Goal: Task Accomplishment & Management: Complete application form

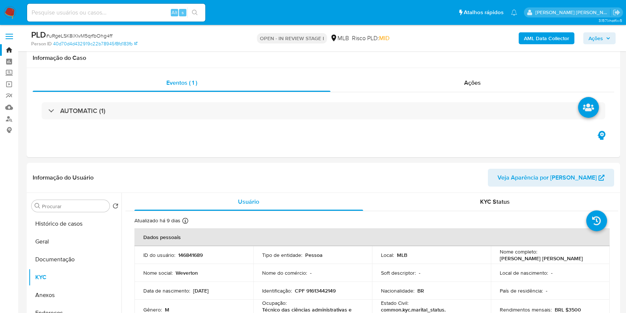
select select "10"
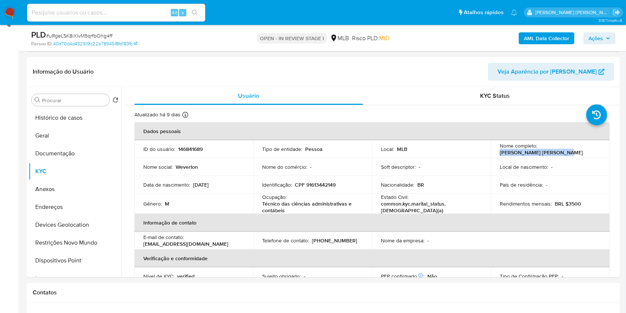
scroll to position [1, 0]
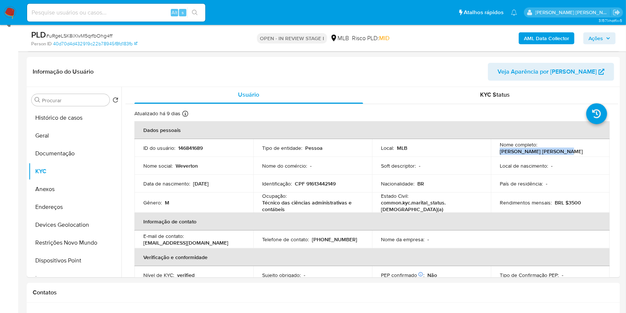
click at [59, 196] on button "Anexos" at bounding box center [75, 189] width 93 height 18
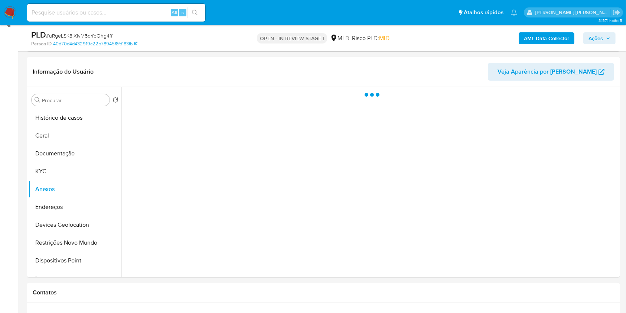
scroll to position [0, 0]
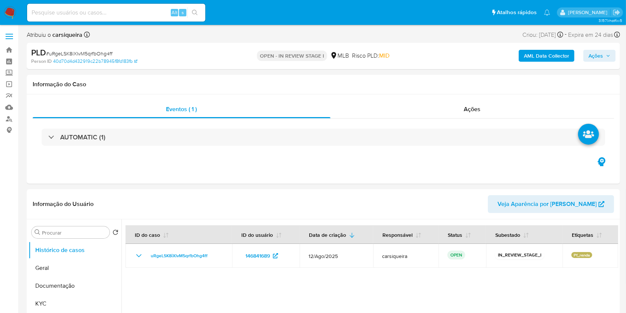
select select "10"
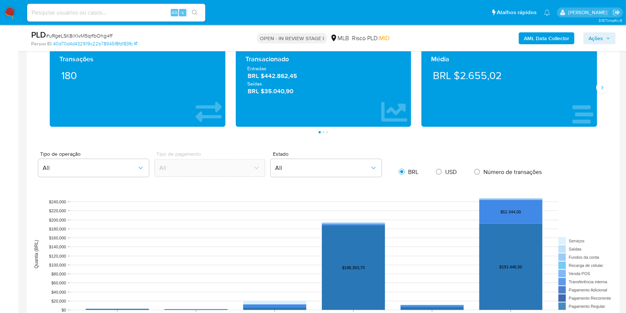
scroll to position [501, 0]
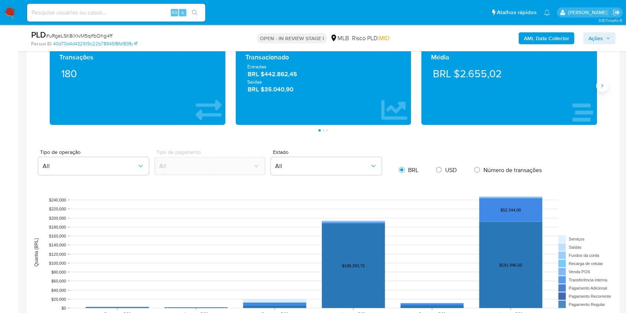
click at [601, 83] on icon "Siguiente" at bounding box center [602, 86] width 6 height 6
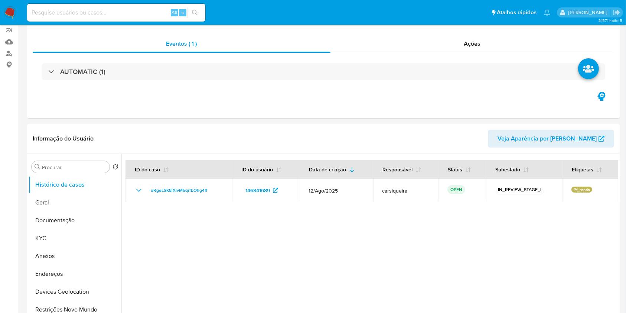
scroll to position [0, 0]
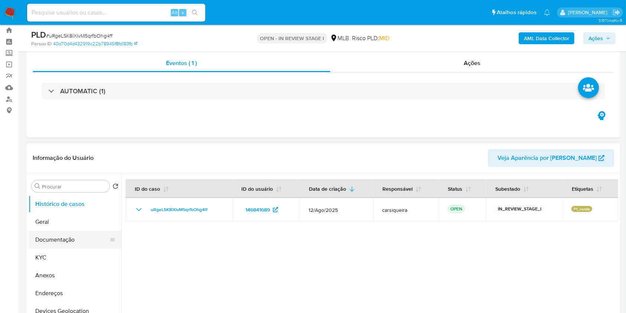
click at [69, 238] on button "Documentação" at bounding box center [72, 240] width 87 height 18
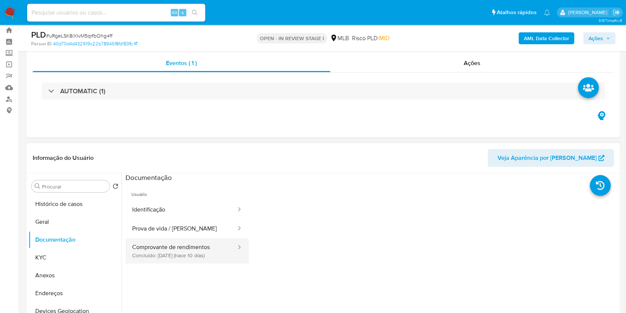
click at [170, 252] on button "Comprovante de rendimentos Concluído: 22/08/2025 (hace 10 días)" at bounding box center [180, 250] width 111 height 25
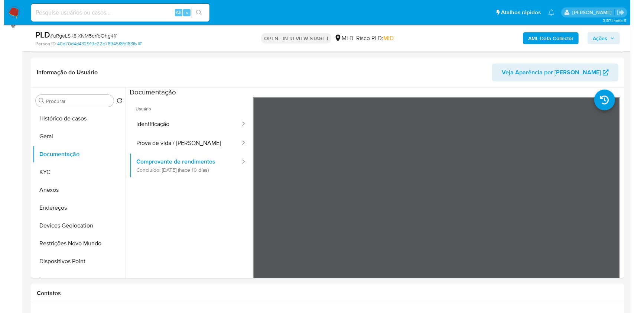
scroll to position [118, 0]
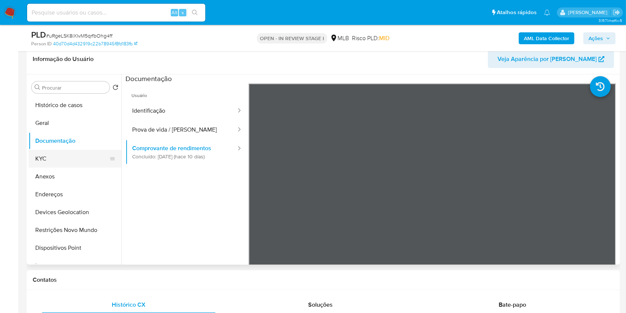
click at [65, 154] on button "KYC" at bounding box center [72, 159] width 87 height 18
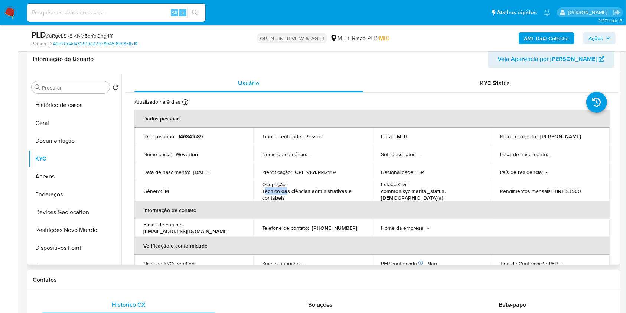
drag, startPoint x: 286, startPoint y: 193, endPoint x: 264, endPoint y: 187, distance: 23.2
click at [264, 187] on p "Técnico das ciências administrativas e contábeis" at bounding box center [311, 193] width 98 height 13
click at [284, 197] on p "Técnico das ciências administrativas e contábeis" at bounding box center [311, 193] width 98 height 13
drag, startPoint x: 288, startPoint y: 198, endPoint x: 255, endPoint y: 182, distance: 36.5
click at [255, 182] on td "Ocupação : Técnico das ciências administrativas e contábeis" at bounding box center [312, 191] width 119 height 20
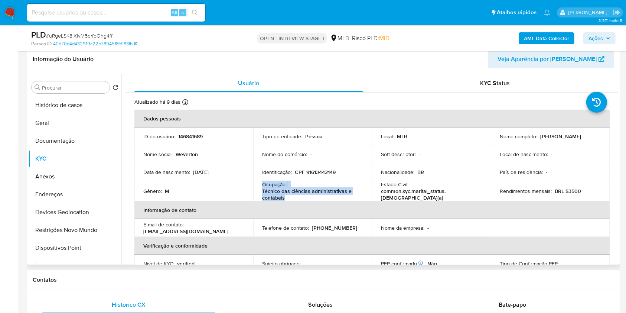
copy div "Ocupação : Técnico das ciências administrativas e contábeis"
click at [48, 138] on button "Documentação" at bounding box center [72, 141] width 87 height 18
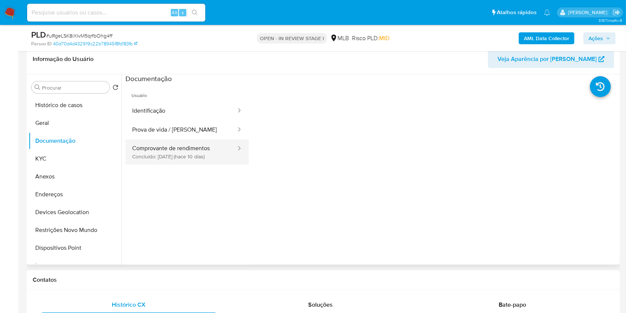
click at [157, 152] on button "Comprovante de rendimentos Concluído: 22/08/2025 (hace 10 días)" at bounding box center [180, 151] width 111 height 25
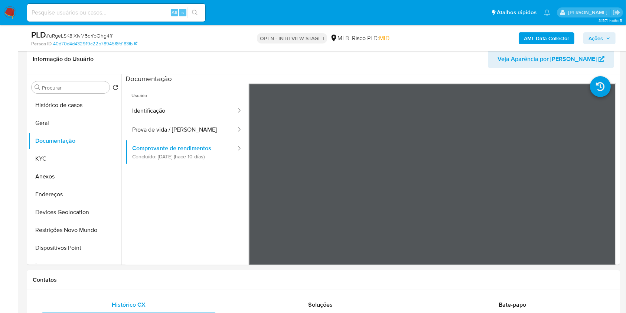
click at [597, 34] on span "Ações" at bounding box center [595, 38] width 14 height 12
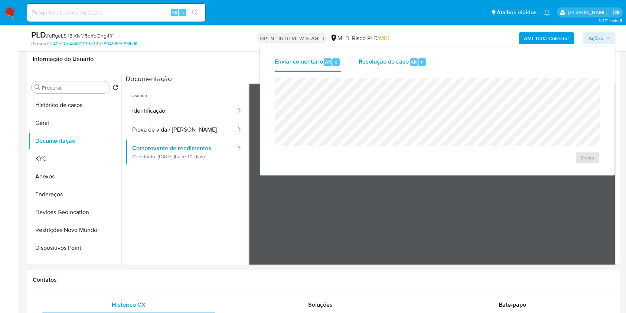
click at [410, 64] on div "Alt" at bounding box center [413, 61] width 7 height 7
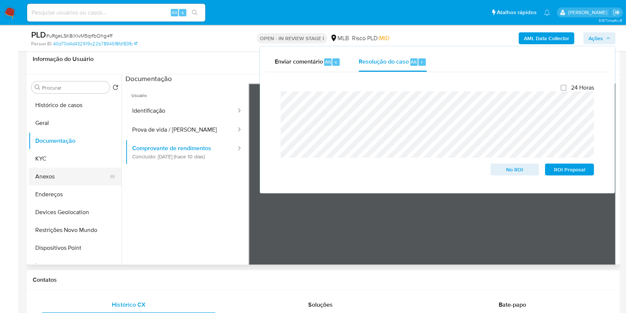
click at [70, 173] on button "Anexos" at bounding box center [72, 176] width 87 height 18
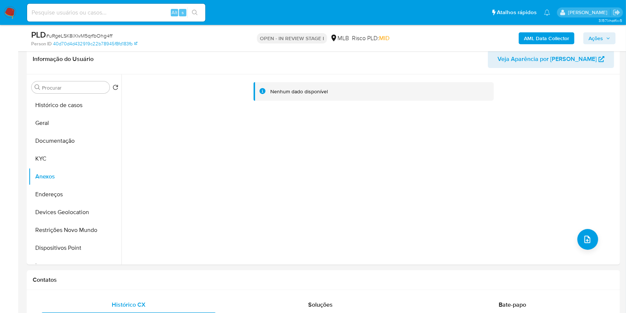
click at [598, 35] on span "Ações" at bounding box center [595, 38] width 14 height 12
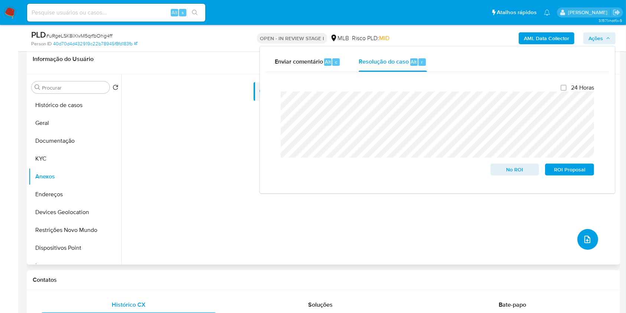
click at [579, 236] on button "upload-file" at bounding box center [587, 239] width 21 height 21
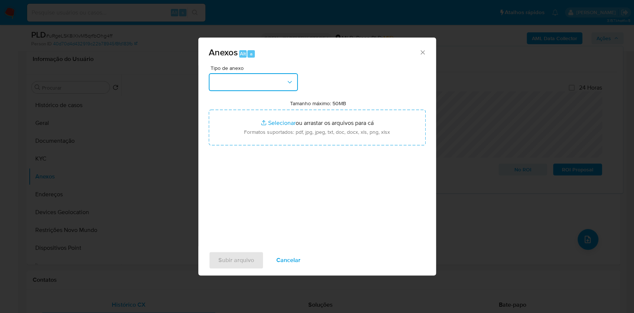
click at [273, 73] on button "button" at bounding box center [253, 82] width 89 height 18
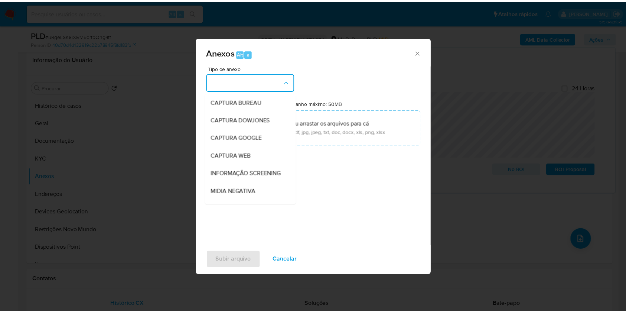
scroll to position [114, 0]
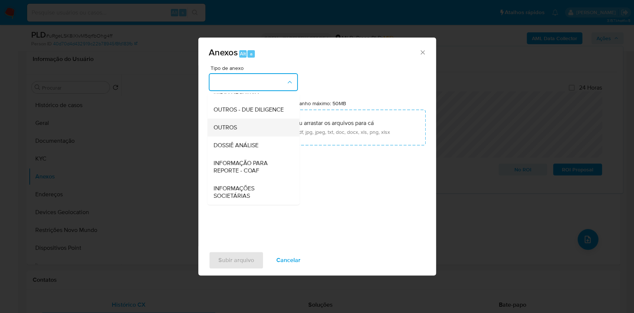
click at [252, 123] on div "OUTROS" at bounding box center [251, 127] width 76 height 18
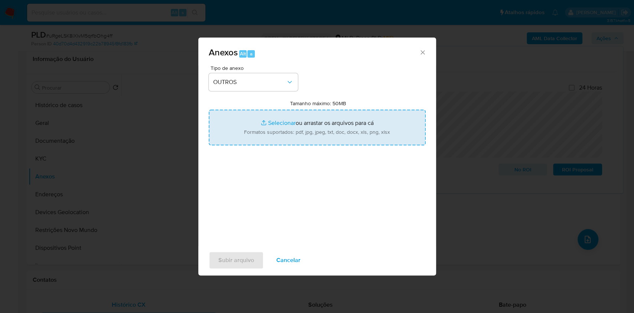
click at [282, 118] on input "Tamanho máximo: 50MB Selecionar arquivos" at bounding box center [317, 128] width 217 height 36
type input "C:\fakepath\Mulan 146841689_2025_09_01_07_06_35.xlsx"
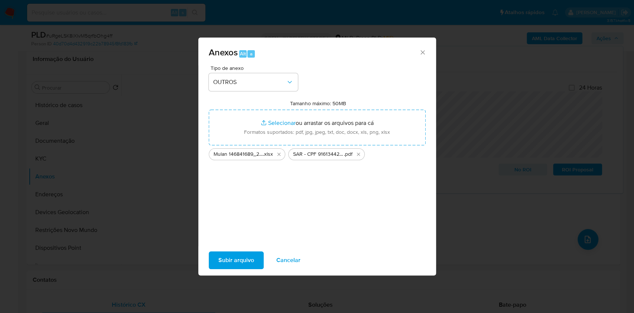
drag, startPoint x: 282, startPoint y: 118, endPoint x: 232, endPoint y: 257, distance: 148.0
click at [232, 257] on span "Subir arquivo" at bounding box center [236, 260] width 36 height 16
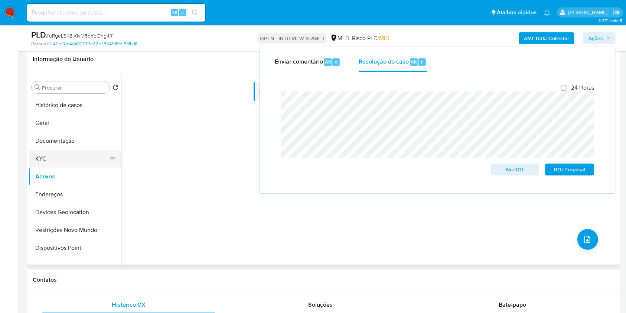
click at [62, 156] on button "KYC" at bounding box center [72, 159] width 87 height 18
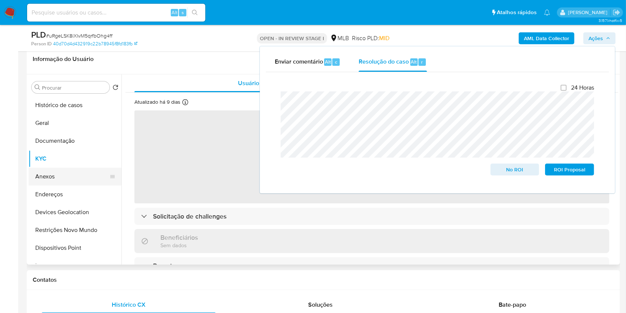
click at [69, 174] on button "Anexos" at bounding box center [72, 176] width 87 height 18
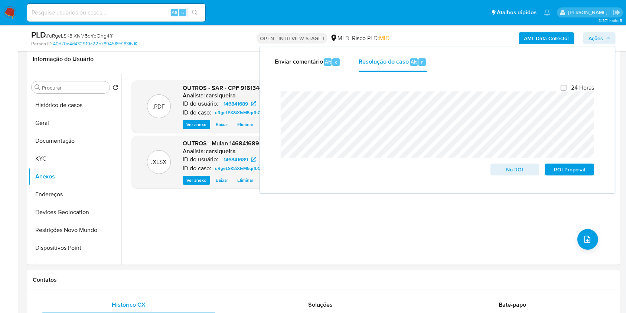
click at [550, 33] on b "AML Data Collector" at bounding box center [546, 38] width 45 height 12
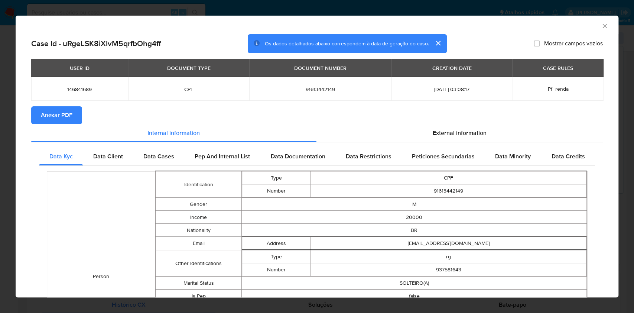
click at [51, 112] on span "Anexar PDF" at bounding box center [57, 115] width 32 height 16
click at [0, 125] on div "AML Data Collector Case Id - uRgeLSK8iXlvM5qrfbOhg4ff Os dados detalhados abaix…" at bounding box center [317, 156] width 634 height 313
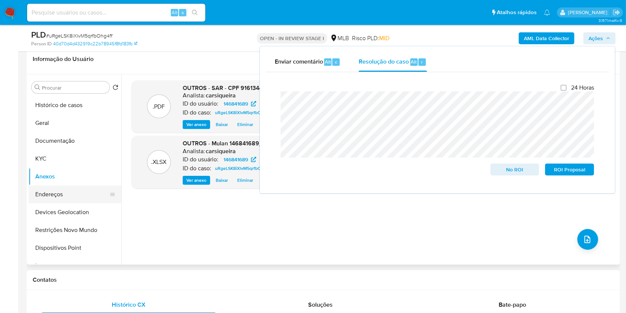
click at [68, 189] on button "Endereços" at bounding box center [72, 194] width 87 height 18
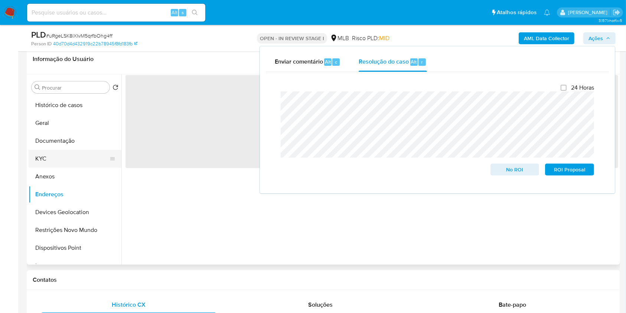
click at [62, 162] on button "KYC" at bounding box center [72, 159] width 87 height 18
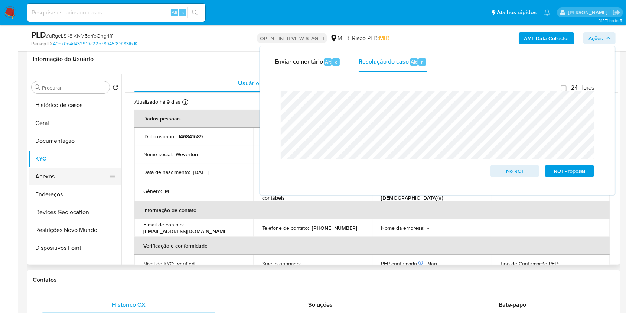
click at [62, 180] on button "Anexos" at bounding box center [72, 176] width 87 height 18
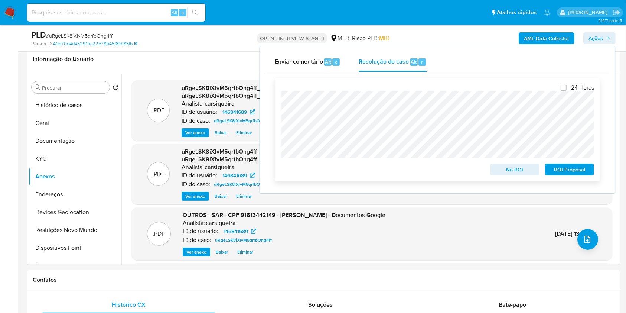
click at [574, 167] on span "ROI Proposal" at bounding box center [569, 169] width 39 height 10
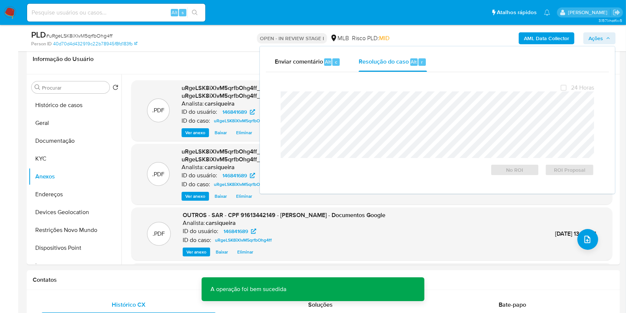
click at [93, 33] on span "# uRgeLSK8iXlvM5qrfbOhg4ff" at bounding box center [79, 35] width 66 height 7
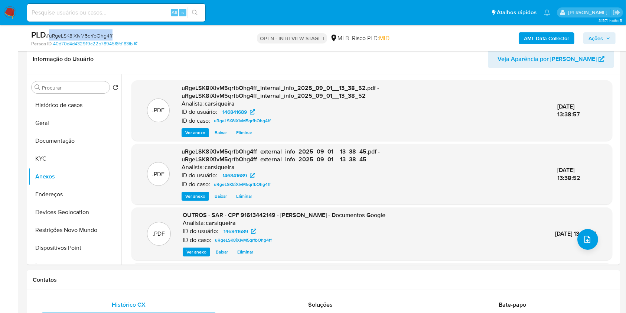
click at [93, 33] on span "# uRgeLSK8iXlvM5qrfbOhg4ff" at bounding box center [79, 35] width 66 height 7
copy span "uRgeLSK8iXlvM5qrfbOhg4ff"
click at [593, 39] on span "Ações" at bounding box center [595, 38] width 14 height 12
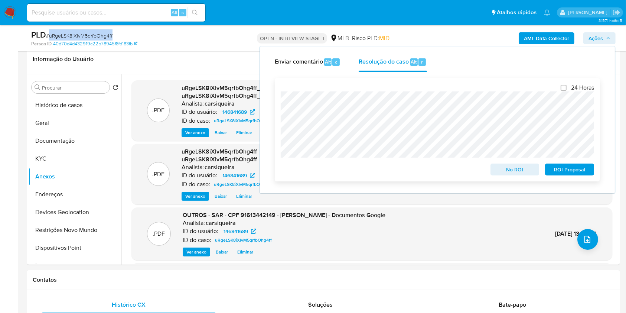
click at [579, 174] on span "ROI Proposal" at bounding box center [569, 169] width 39 height 10
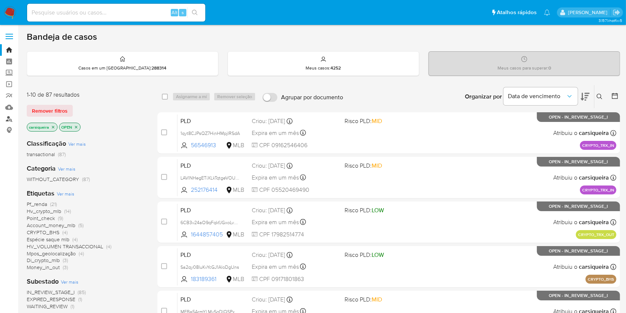
click at [10, 118] on link "Localizador de pessoas" at bounding box center [44, 119] width 88 height 12
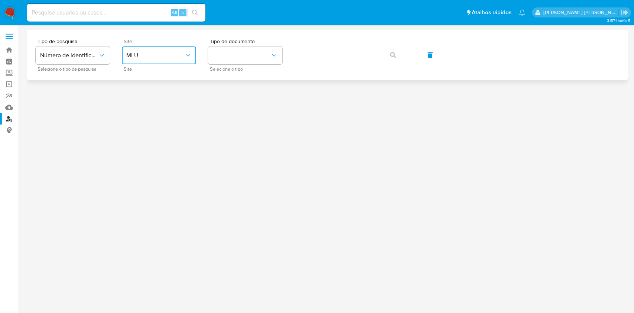
click at [176, 52] on span "MLU" at bounding box center [155, 55] width 58 height 7
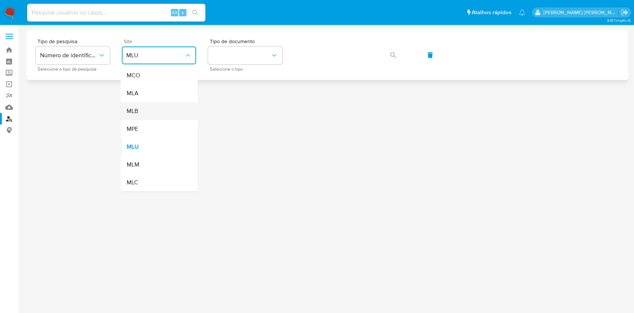
click at [164, 111] on div "MLB" at bounding box center [156, 111] width 61 height 18
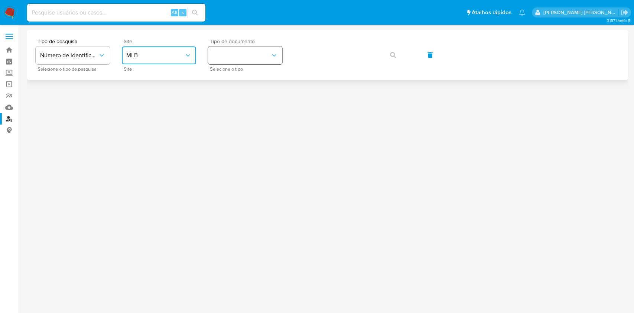
click at [258, 52] on button "identificationType" at bounding box center [245, 55] width 74 height 18
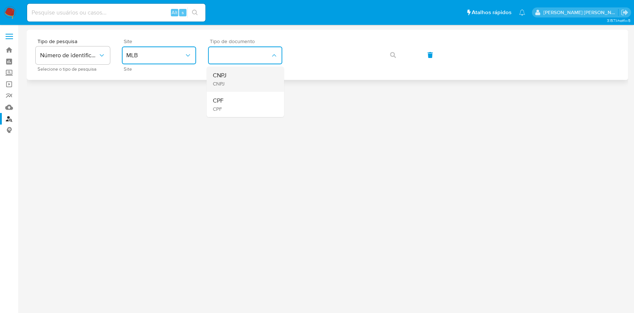
click at [254, 73] on div "CNPJ CNPJ" at bounding box center [242, 78] width 61 height 25
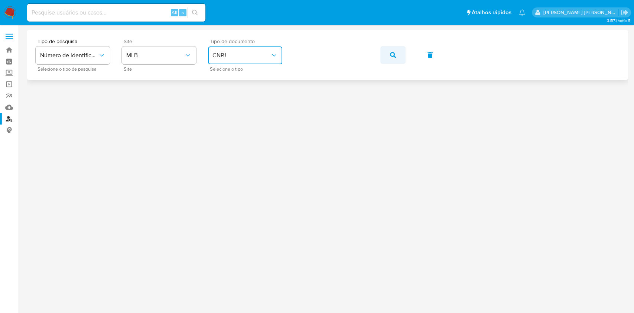
click at [388, 52] on button "button" at bounding box center [392, 55] width 25 height 18
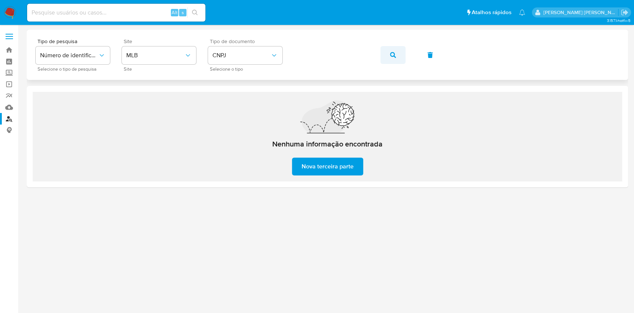
click at [389, 55] on button "button" at bounding box center [392, 55] width 25 height 18
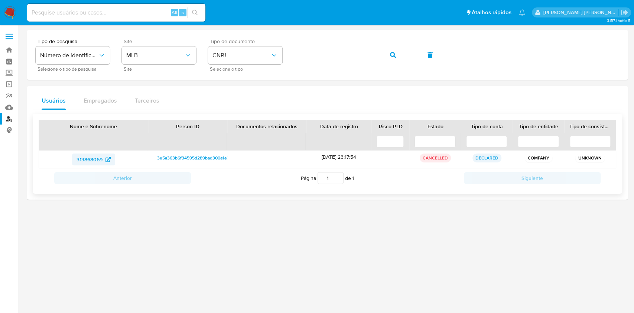
click at [95, 158] on span "313868069" at bounding box center [89, 159] width 26 height 12
click at [392, 54] on icon "button" at bounding box center [393, 55] width 6 height 6
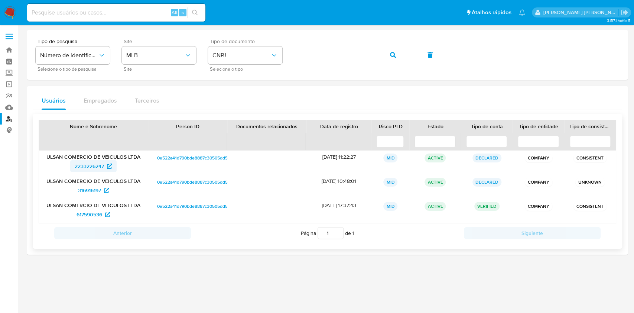
click at [89, 168] on span "2233226247" at bounding box center [89, 166] width 29 height 12
click at [388, 51] on button "button" at bounding box center [392, 55] width 25 height 18
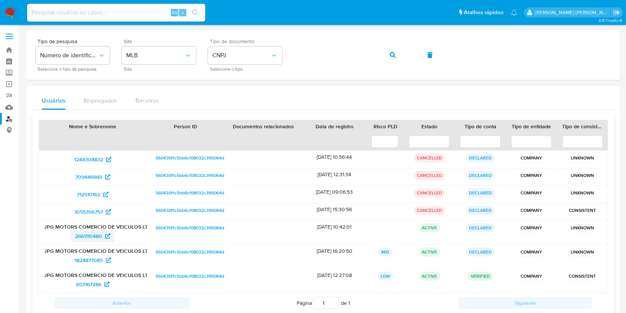
click at [95, 241] on span "2661110480" at bounding box center [88, 236] width 27 height 12
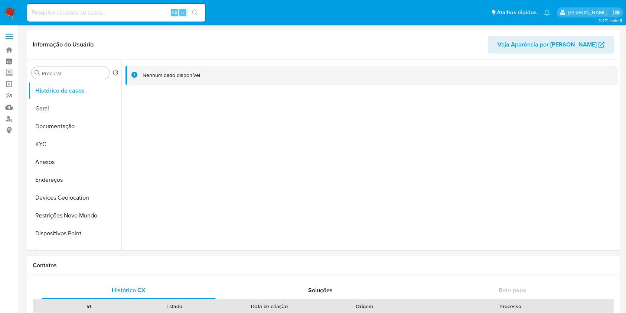
select select "10"
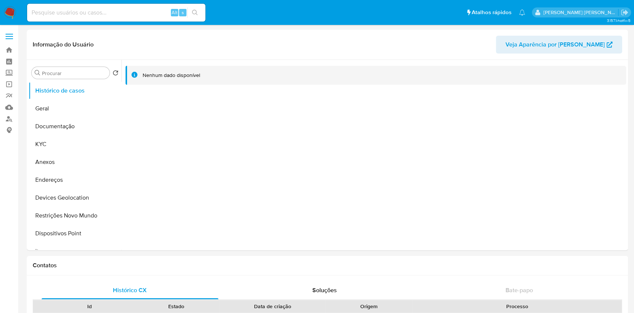
select select "10"
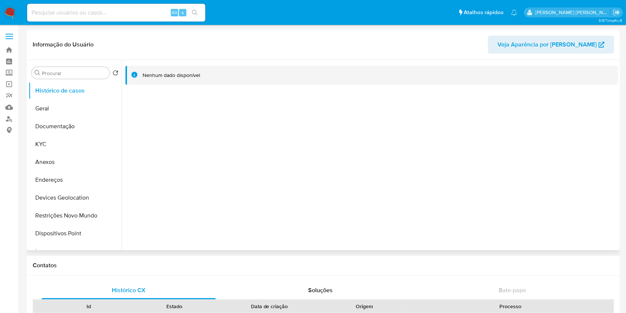
select select "10"
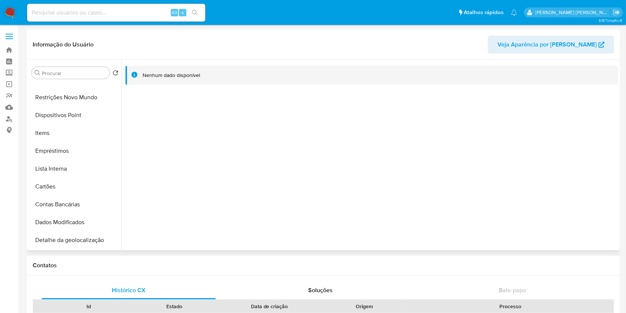
scroll to position [120, 0]
click at [81, 159] on button "Lista Interna" at bounding box center [72, 167] width 87 height 18
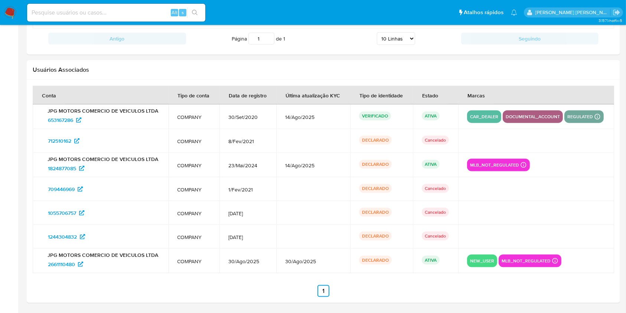
scroll to position [0, 0]
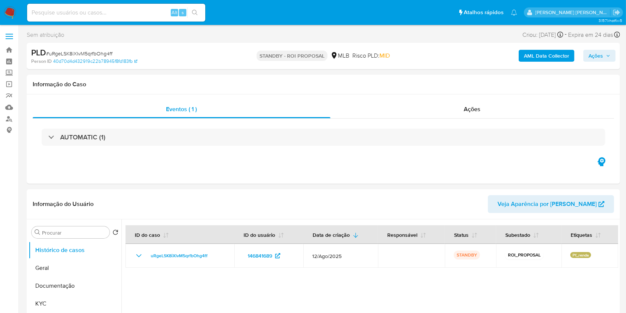
select select "10"
click at [6, 12] on img at bounding box center [10, 12] width 13 height 13
select select "10"
click at [67, 266] on button "Geral" at bounding box center [72, 268] width 87 height 18
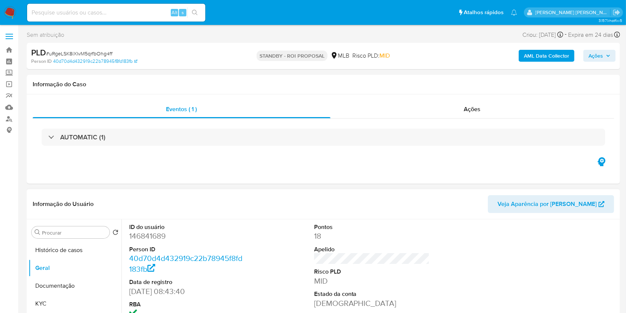
click at [154, 232] on dd "146841689" at bounding box center [187, 236] width 116 height 10
copy dd "146841689"
click at [12, 10] on img at bounding box center [10, 12] width 13 height 13
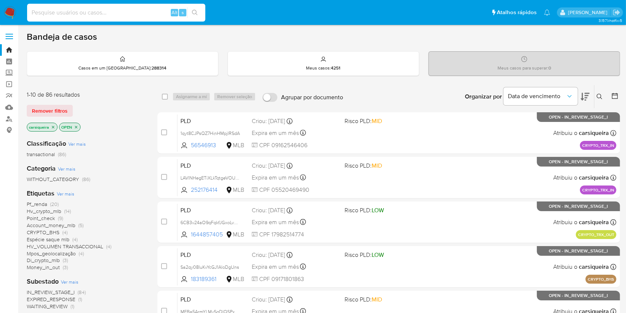
click at [117, 13] on input at bounding box center [116, 13] width 178 height 10
paste input "Ae3gwmcl8xKctgP52xQNSuRm"
type input "Ae3gwmcl8xKctgP52xQNSuRm"
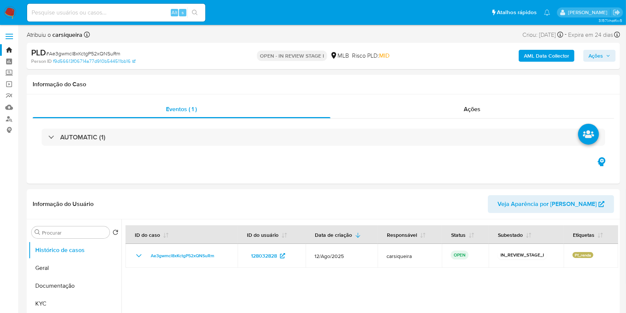
select select "10"
click at [535, 154] on div "AUTOMATIC (1)" at bounding box center [323, 136] width 581 height 37
click at [124, 8] on input at bounding box center [116, 13] width 178 height 10
paste input "Ae3gwmcl8xKctgP52xQNSuRm"
type input "Ae3gwmcl8xKctgP52xQNSuRm"
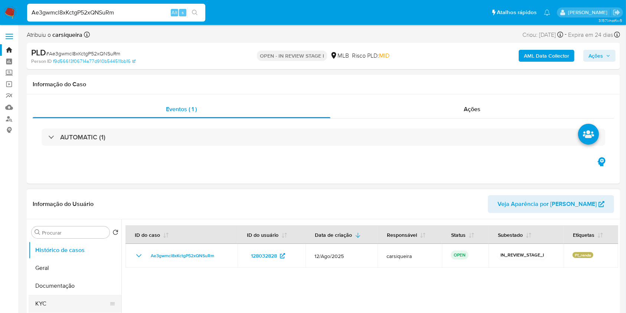
click at [74, 298] on button "KYC" at bounding box center [72, 303] width 87 height 18
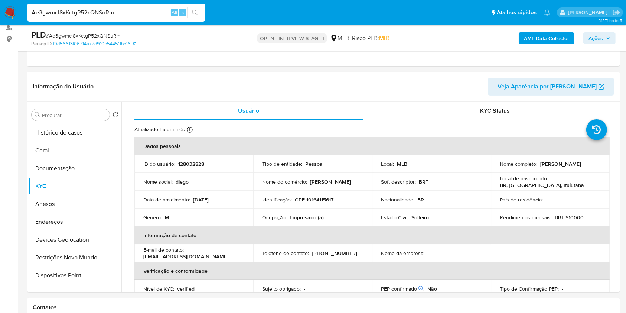
scroll to position [94, 0]
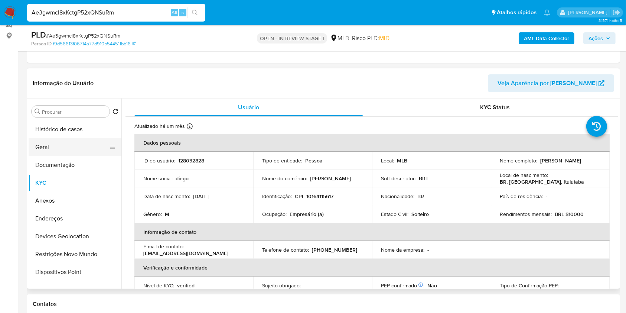
click at [62, 144] on button "Geral" at bounding box center [72, 147] width 87 height 18
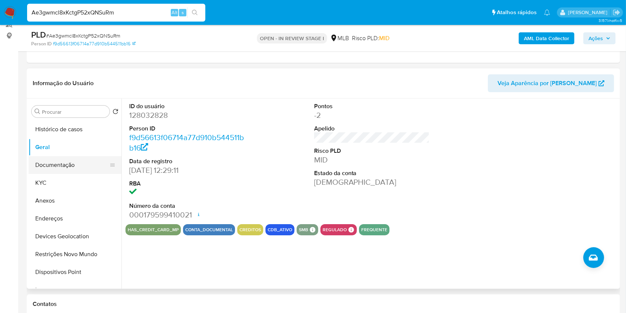
click at [87, 163] on button "Documentação" at bounding box center [72, 165] width 87 height 18
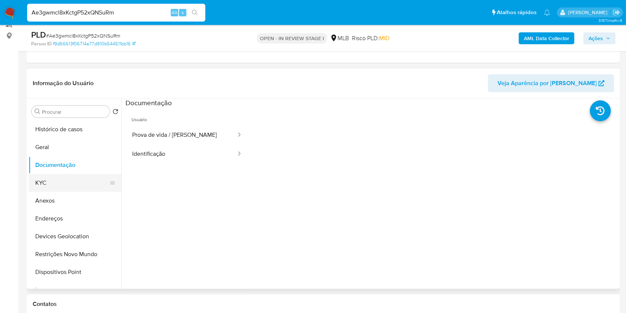
click at [71, 180] on button "KYC" at bounding box center [72, 183] width 87 height 18
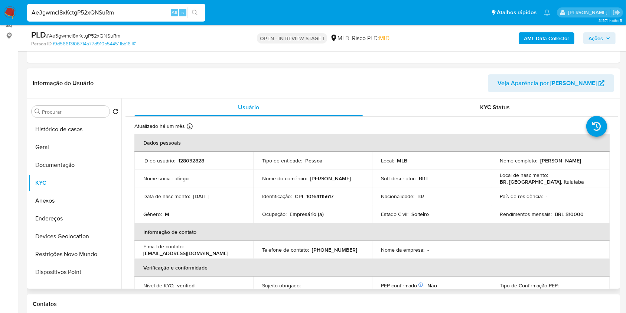
click at [240, 248] on div "E-mail de contato : diegoitba12@gmail.com" at bounding box center [193, 249] width 101 height 13
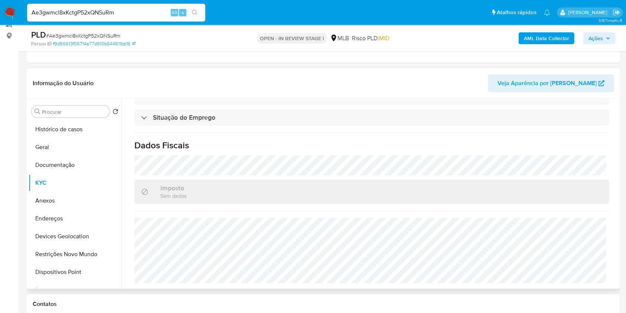
scroll to position [114, 0]
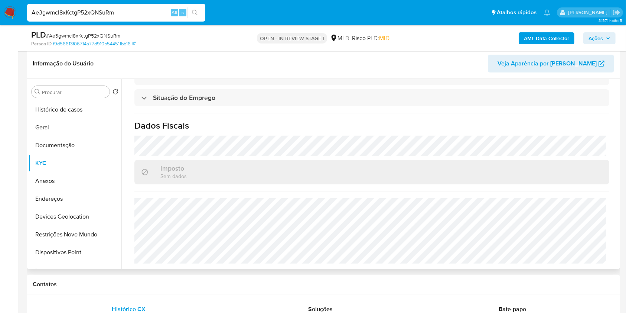
click at [362, 129] on h1 "Dados Fiscais" at bounding box center [371, 125] width 475 height 11
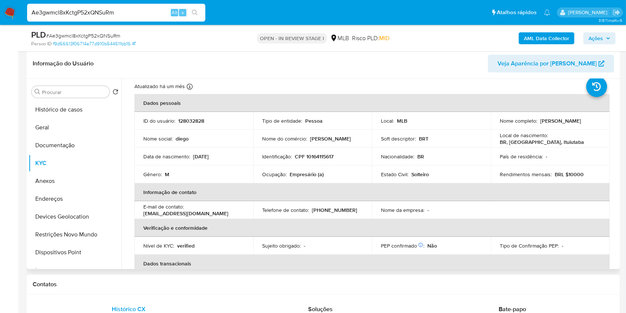
scroll to position [0, 0]
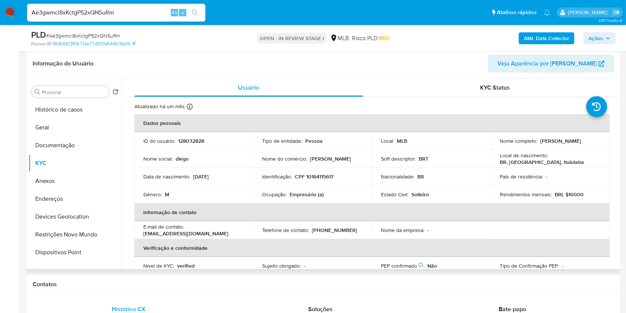
click at [321, 176] on p "CPF 10164115617" at bounding box center [314, 176] width 39 height 7
copy p "10164115617"
click at [69, 174] on button "Anexos" at bounding box center [72, 181] width 87 height 18
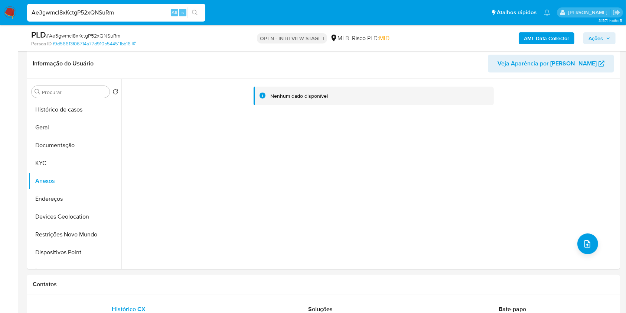
click at [551, 44] on div "AML Data Collector Ações" at bounding box center [519, 37] width 193 height 17
click at [546, 39] on b "AML Data Collector" at bounding box center [546, 38] width 45 height 12
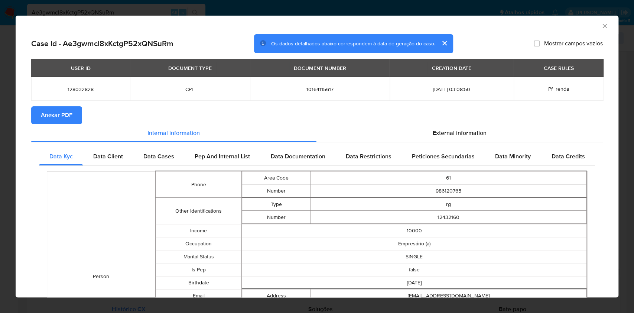
click at [68, 109] on span "Anexar PDF" at bounding box center [57, 115] width 32 height 16
click at [0, 192] on div "AML Data Collector Case Id - Ae3gwmcl8xKctgP52xQNSuRm Os dados detalhados abaix…" at bounding box center [317, 156] width 634 height 313
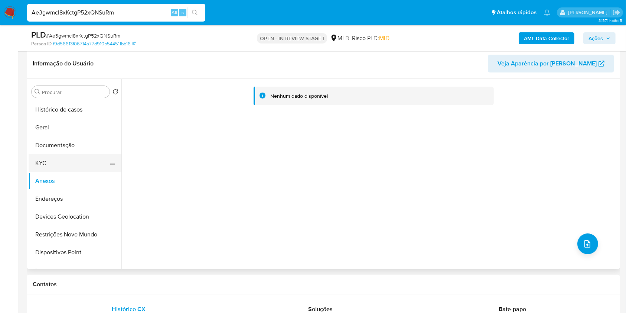
click at [59, 168] on button "KYC" at bounding box center [72, 163] width 87 height 18
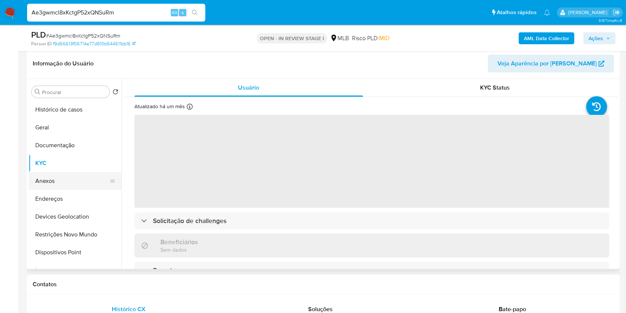
click at [62, 177] on button "Anexos" at bounding box center [72, 181] width 87 height 18
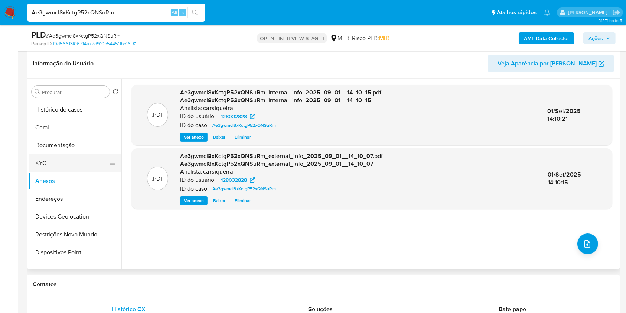
click at [48, 160] on button "KYC" at bounding box center [72, 163] width 87 height 18
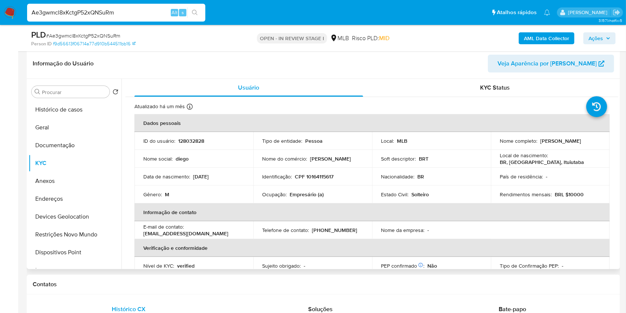
click at [313, 171] on td "Identificação : CPF 10164115617" at bounding box center [312, 176] width 119 height 18
click at [315, 176] on p "CPF 10164115617" at bounding box center [314, 176] width 39 height 7
copy p "10164115617"
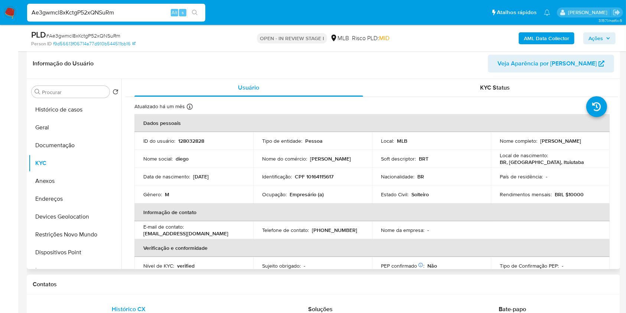
click at [233, 259] on td "Nível de KYC : verified" at bounding box center [193, 266] width 119 height 18
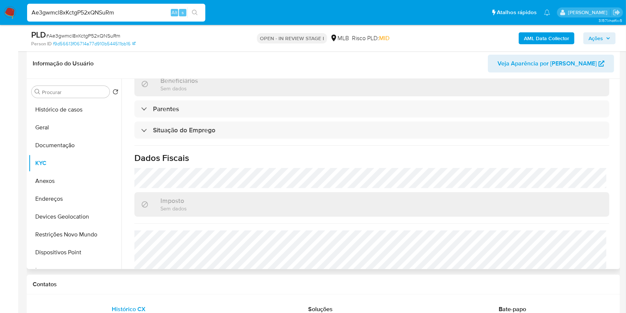
scroll to position [297, 0]
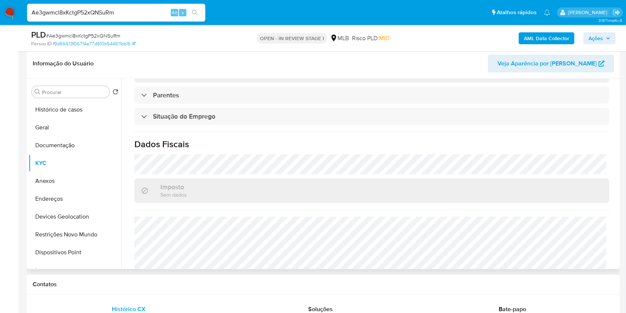
click at [414, 153] on div "Atualizado há um mês Criado: 16/08/2021 16:39:01 Atualizado: 06/08/2025 11:12:3…" at bounding box center [371, 44] width 493 height 488
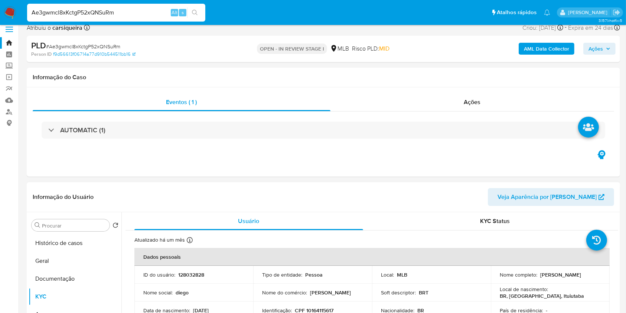
scroll to position [0, 0]
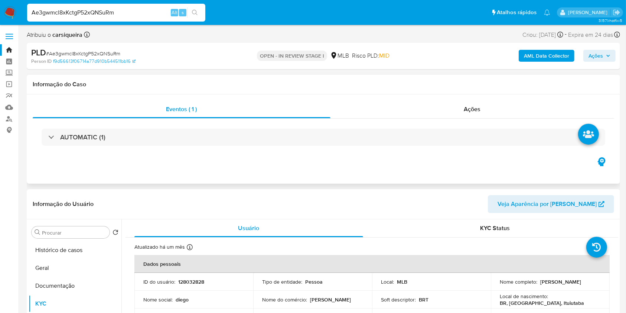
click at [301, 170] on div "Eventos ( 1 ) Ações AUTOMATIC (1)" at bounding box center [323, 138] width 593 height 89
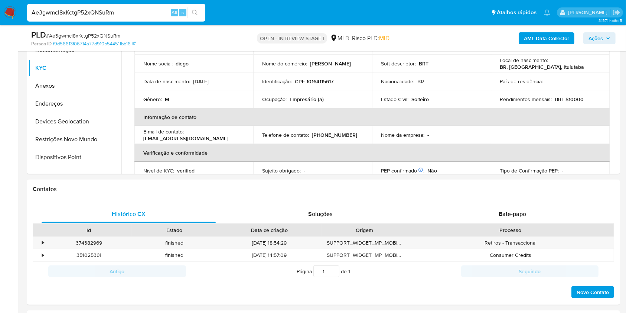
scroll to position [238, 0]
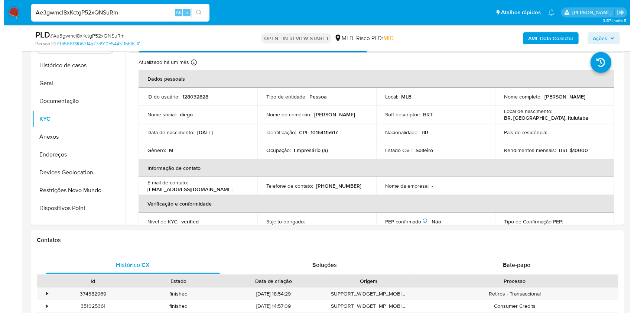
scroll to position [138, 0]
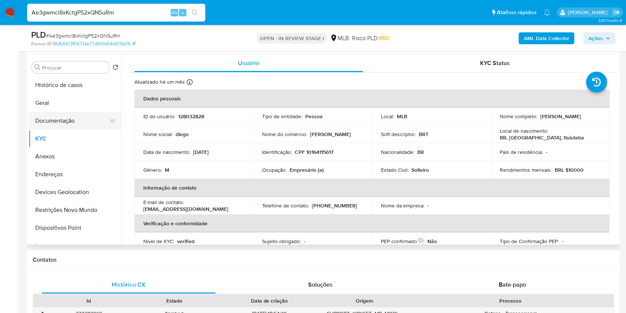
click at [72, 122] on button "Documentação" at bounding box center [72, 121] width 87 height 18
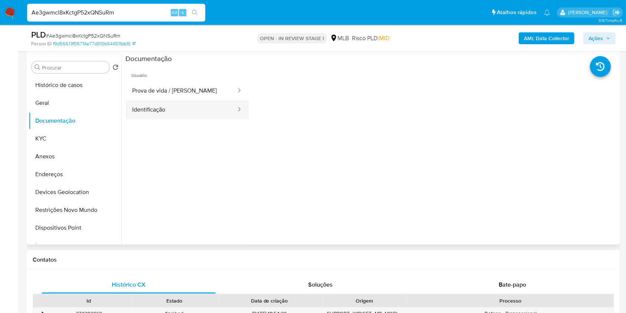
click at [181, 110] on button "Identificação" at bounding box center [180, 109] width 111 height 19
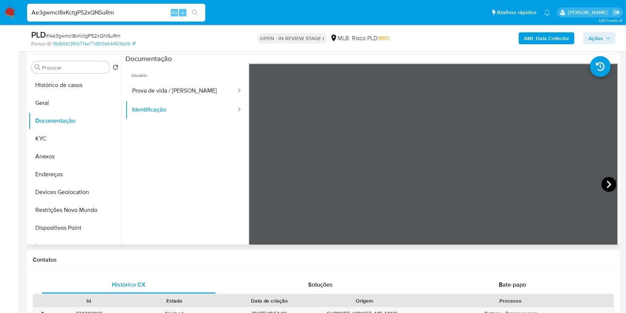
click at [606, 179] on icon at bounding box center [608, 184] width 15 height 15
click at [50, 138] on button "KYC" at bounding box center [72, 139] width 87 height 18
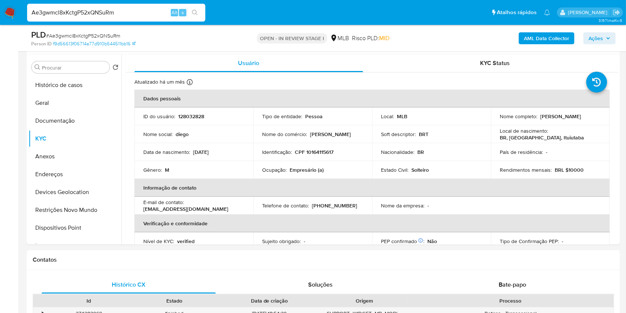
click at [317, 151] on p "CPF 10164115617" at bounding box center [314, 151] width 39 height 7
copy p "10164115617"
click at [80, 228] on button "Dispositivos Point" at bounding box center [72, 228] width 87 height 18
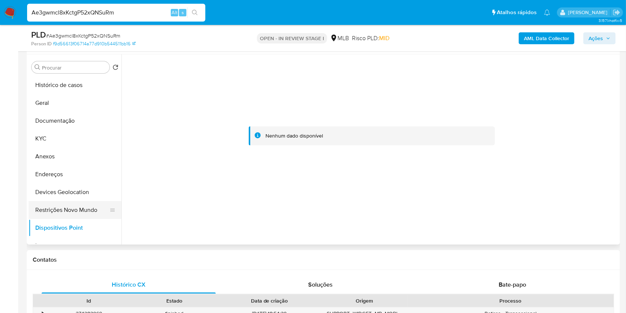
click at [68, 207] on button "Restrições Novo Mundo" at bounding box center [72, 210] width 87 height 18
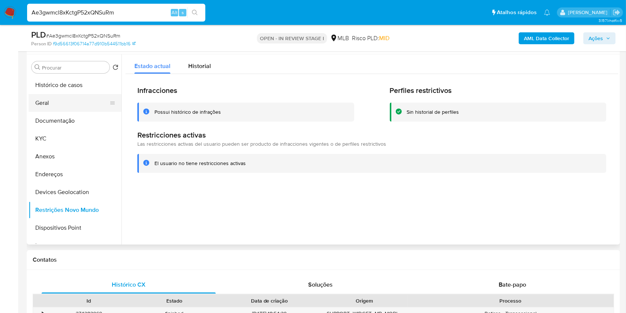
click at [83, 98] on button "Geral" at bounding box center [72, 103] width 87 height 18
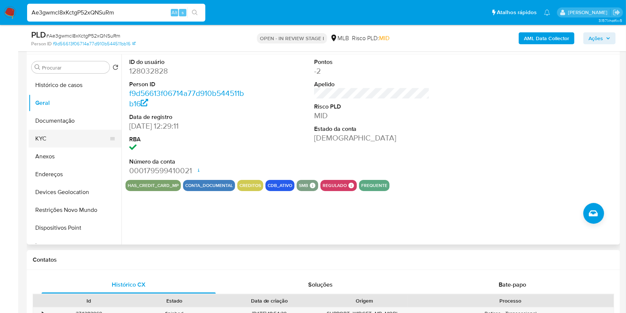
click at [83, 139] on button "KYC" at bounding box center [72, 139] width 87 height 18
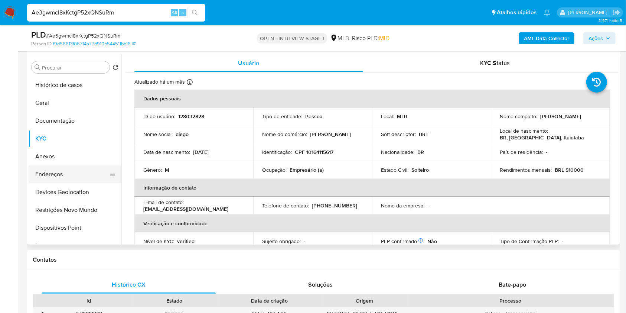
click at [70, 174] on button "Endereços" at bounding box center [72, 174] width 87 height 18
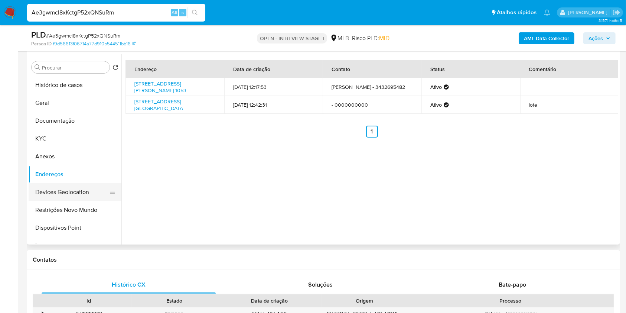
click at [76, 189] on button "Devices Geolocation" at bounding box center [72, 192] width 87 height 18
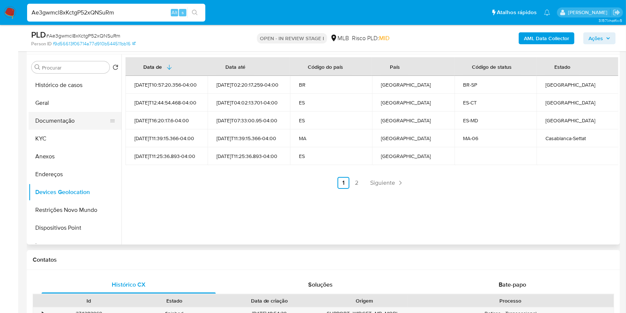
click at [68, 126] on button "Documentação" at bounding box center [72, 121] width 87 height 18
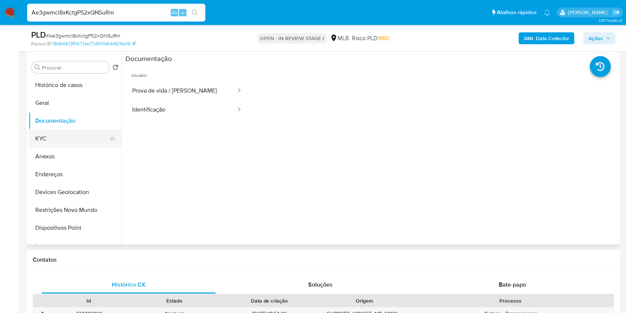
click at [67, 136] on button "KYC" at bounding box center [72, 139] width 87 height 18
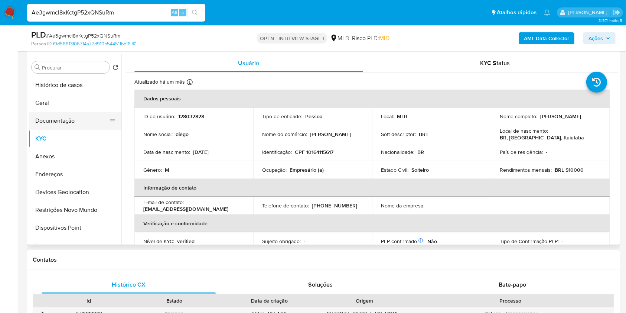
click at [94, 122] on button "Documentação" at bounding box center [72, 121] width 87 height 18
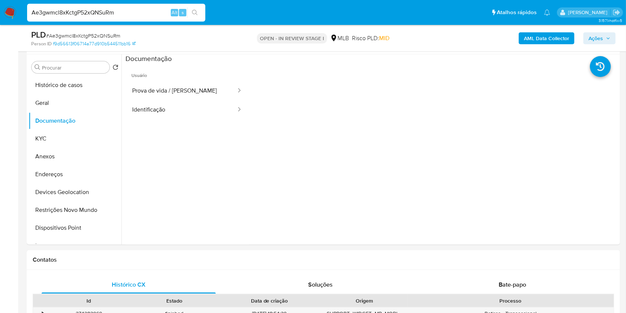
click at [593, 36] on span "Ações" at bounding box center [595, 38] width 14 height 12
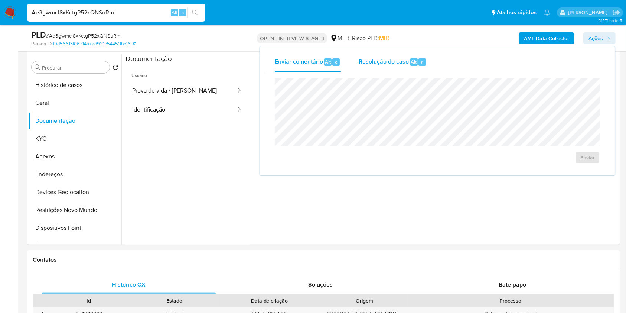
click at [389, 61] on span "Resolução do caso" at bounding box center [384, 61] width 50 height 9
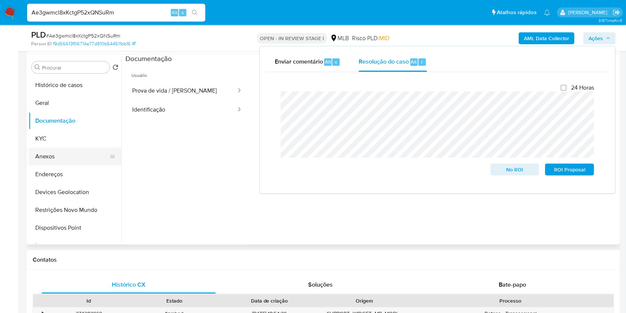
click at [78, 148] on button "Anexos" at bounding box center [72, 156] width 87 height 18
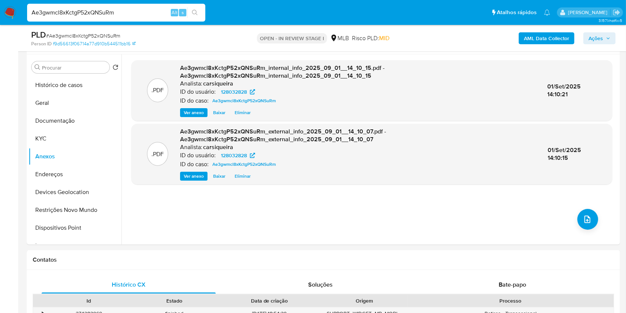
click at [604, 39] on span "Ações" at bounding box center [599, 38] width 22 height 10
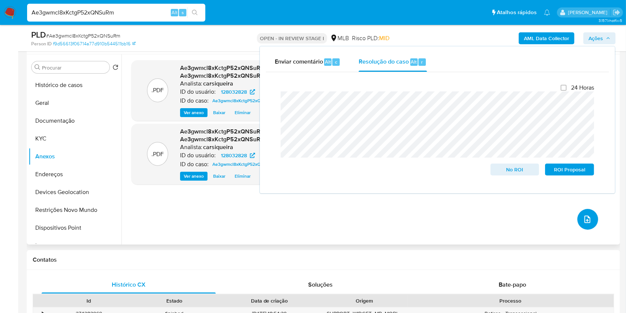
click at [583, 219] on icon "upload-file" at bounding box center [587, 219] width 9 height 9
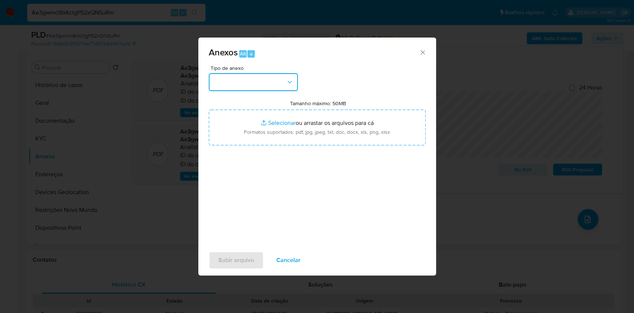
click at [281, 79] on button "button" at bounding box center [253, 82] width 89 height 18
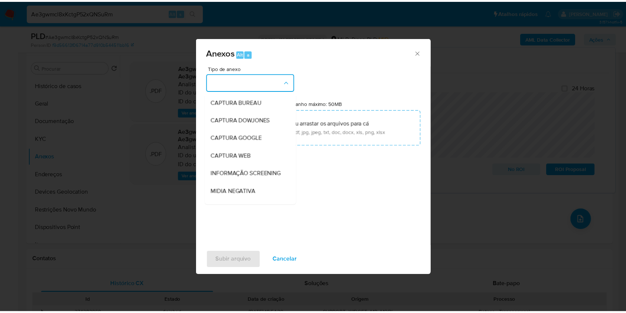
scroll to position [114, 0]
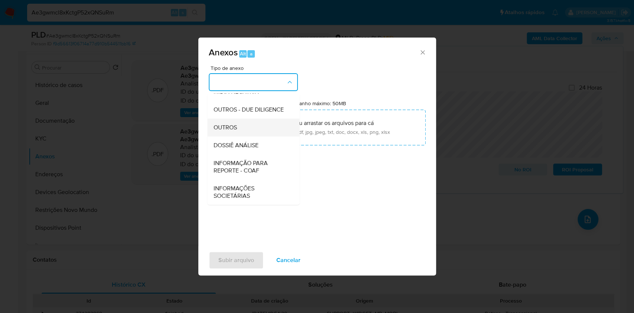
click at [238, 126] on div "OUTROS" at bounding box center [251, 127] width 76 height 18
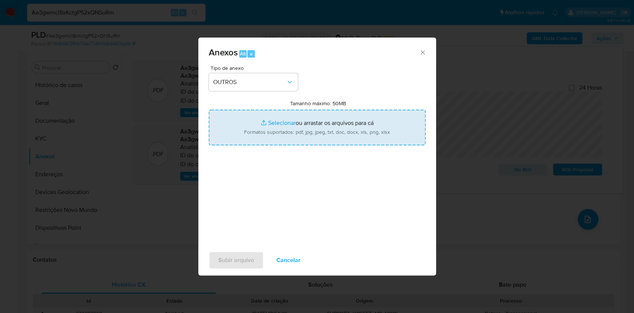
click at [282, 124] on input "Tamanho máximo: 50MB Selecionar arquivos" at bounding box center [317, 128] width 217 height 36
type input "C:\fakepath\Mulan 128032828_2025_09_01_07_06_00.xlsx"
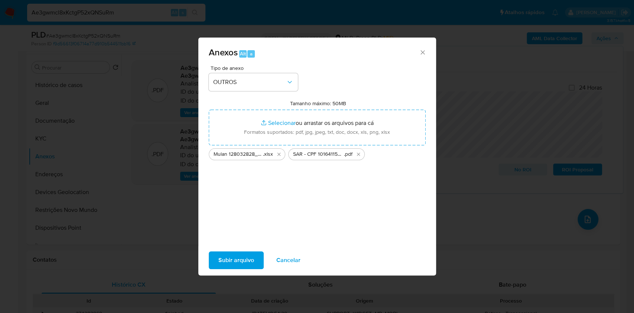
click at [235, 253] on span "Subir arquivo" at bounding box center [236, 260] width 36 height 16
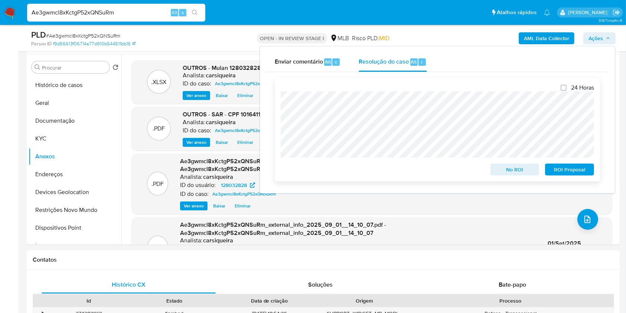
click at [574, 173] on span "ROI Proposal" at bounding box center [569, 169] width 39 height 10
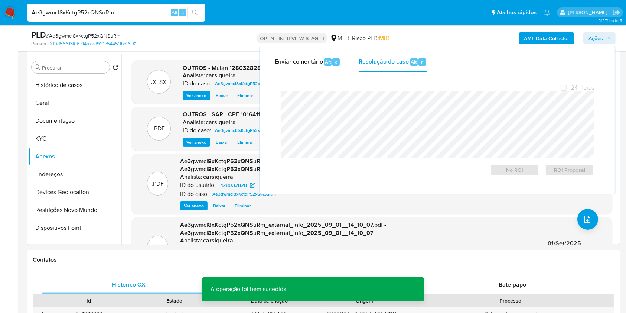
click at [97, 34] on span "# Ae3gwmcl8xKctgP52xQNSuRm" at bounding box center [83, 35] width 74 height 7
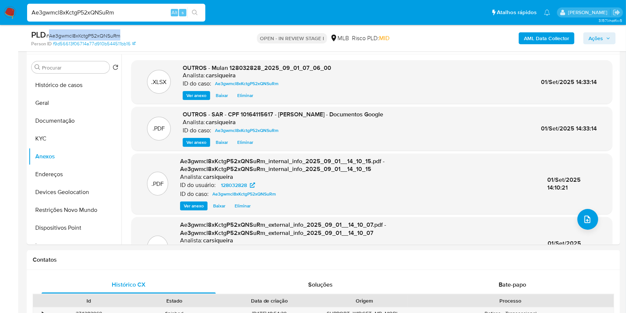
click at [97, 34] on span "# Ae3gwmcl8xKctgP52xQNSuRm" at bounding box center [83, 35] width 74 height 7
copy span "Ae3gwmcl8xKctgP52xQNSuRm"
click at [596, 36] on span "Ações" at bounding box center [595, 38] width 14 height 12
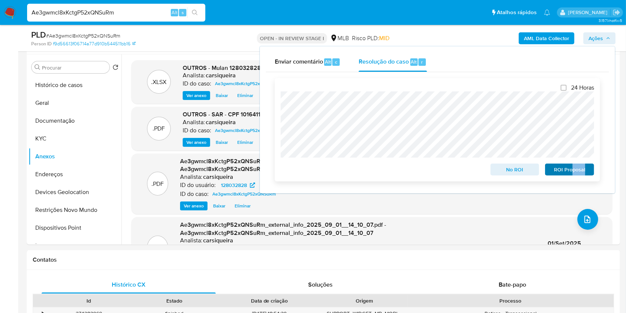
drag, startPoint x: 579, startPoint y: 181, endPoint x: 573, endPoint y: 166, distance: 16.2
click at [573, 166] on div "24 Horas No ROI ROI Proposal" at bounding box center [437, 129] width 325 height 103
click at [573, 166] on span "ROI Proposal" at bounding box center [569, 169] width 39 height 10
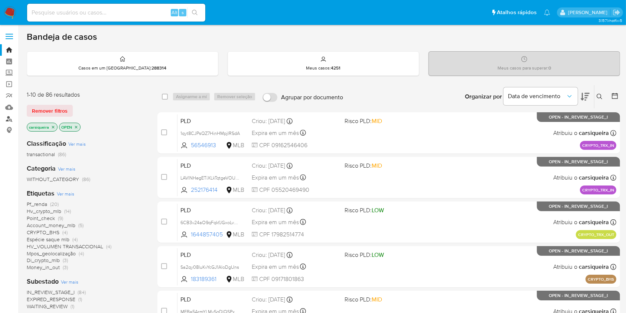
click at [12, 117] on link "Localizador de pessoas" at bounding box center [44, 119] width 88 height 12
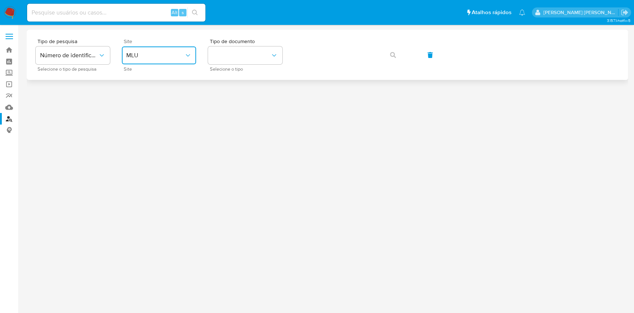
click at [166, 50] on button "MLU" at bounding box center [159, 55] width 74 height 18
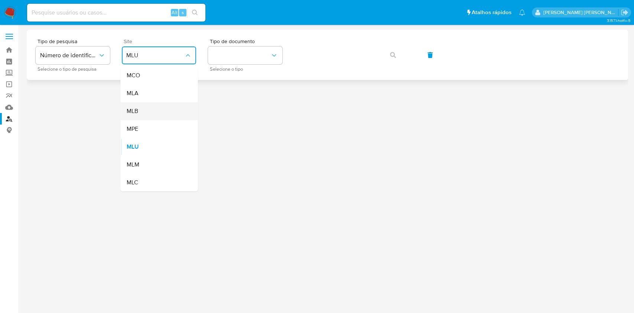
click at [174, 113] on div "MLB" at bounding box center [156, 111] width 61 height 18
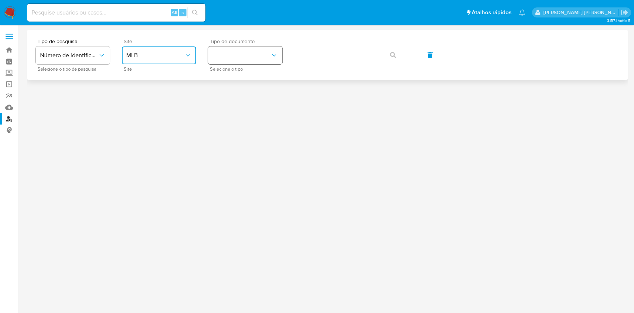
click at [267, 52] on button "identificationType" at bounding box center [245, 55] width 74 height 18
click at [270, 97] on div "CPF CPF" at bounding box center [242, 104] width 61 height 25
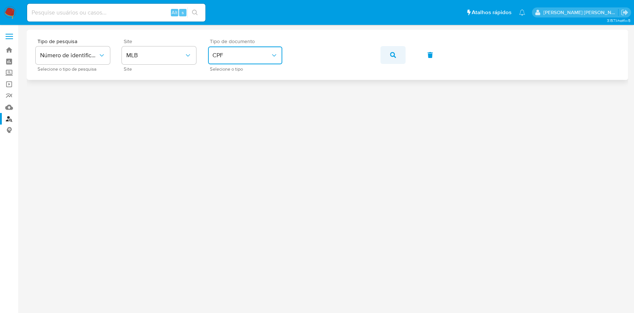
click at [395, 53] on icon "button" at bounding box center [393, 55] width 6 height 6
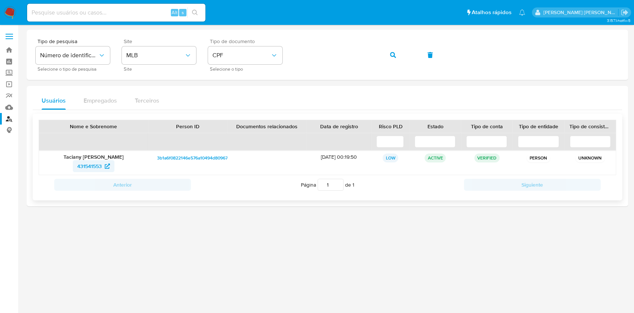
click at [97, 166] on span "431541553" at bounding box center [89, 166] width 25 height 12
click at [395, 54] on icon "button" at bounding box center [393, 55] width 6 height 6
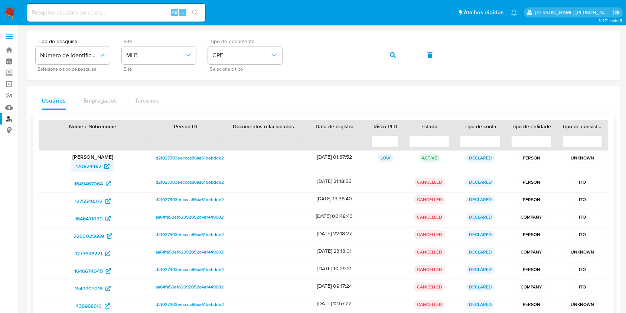
click at [98, 166] on span "170824482" at bounding box center [89, 166] width 26 height 12
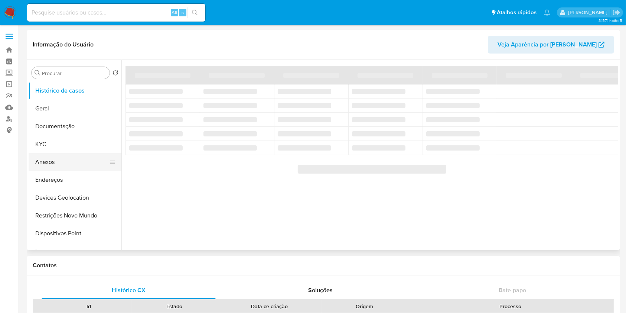
click at [63, 154] on button "Anexos" at bounding box center [72, 162] width 87 height 18
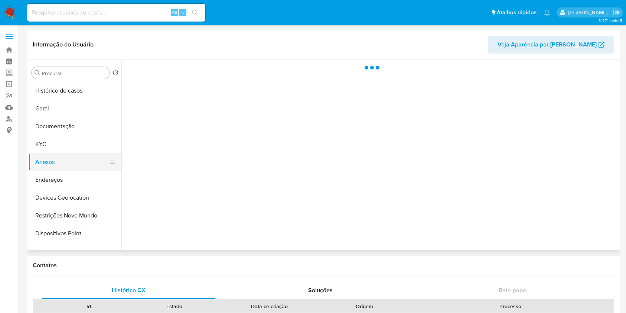
select select "10"
click at [56, 140] on button "KYC" at bounding box center [72, 144] width 87 height 18
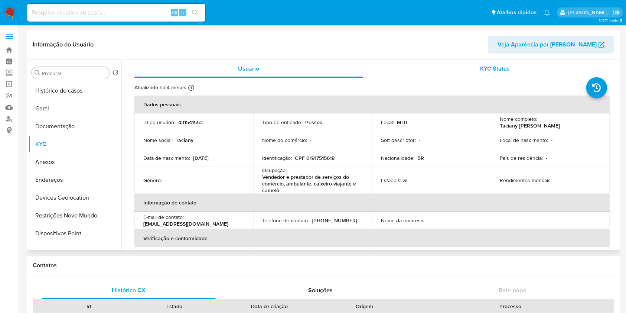
click at [615, 72] on button "KYC Status" at bounding box center [495, 69] width 247 height 18
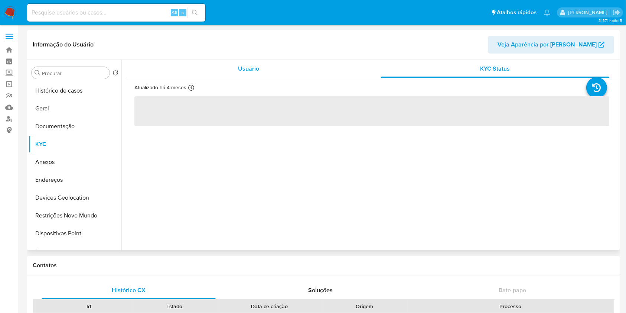
click at [223, 62] on div "Usuário" at bounding box center [248, 69] width 229 height 18
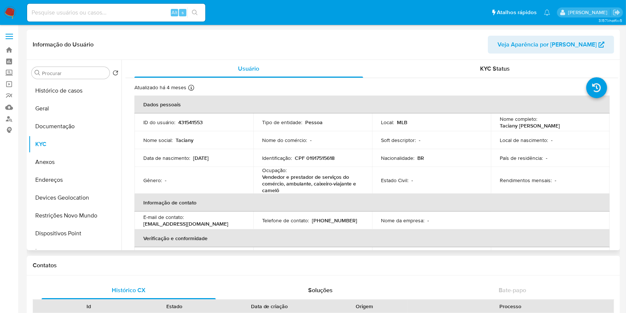
click at [438, 205] on th "Informação de contato" at bounding box center [371, 202] width 475 height 18
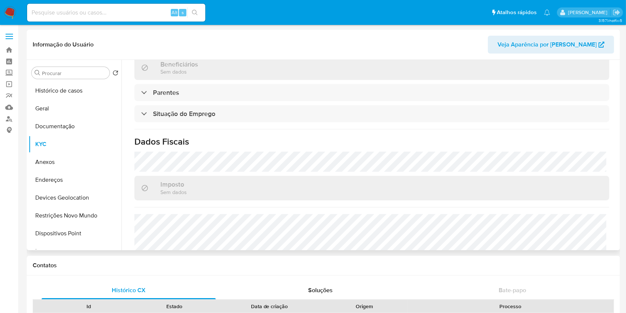
scroll to position [317, 0]
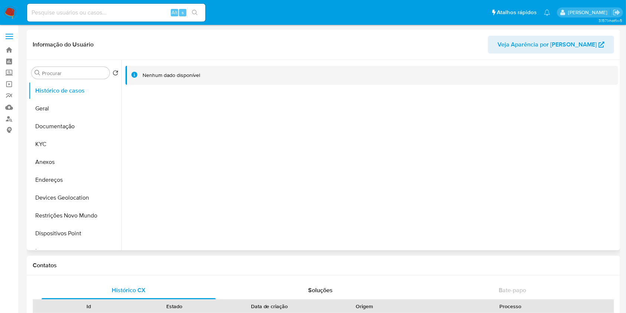
select select "10"
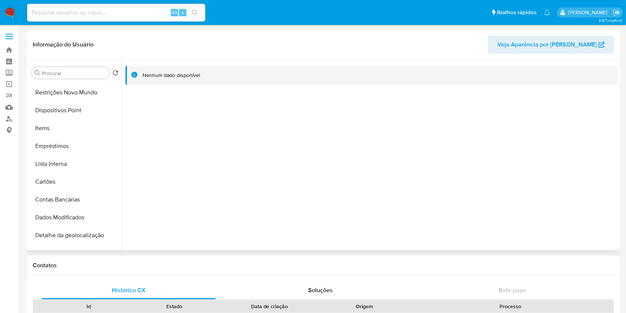
scroll to position [126, 0]
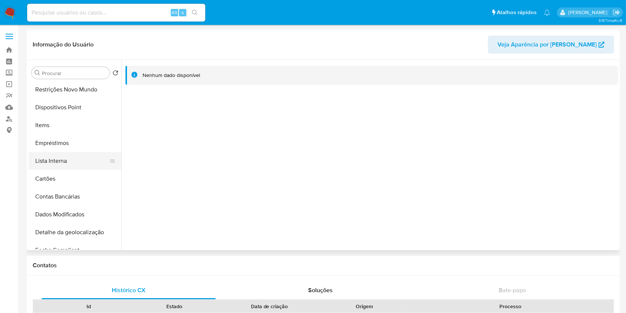
click at [65, 154] on button "Lista Interna" at bounding box center [72, 161] width 87 height 18
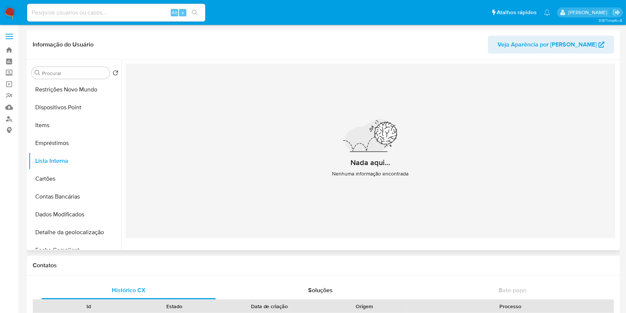
scroll to position [0, 0]
click at [48, 140] on button "KYC" at bounding box center [72, 144] width 87 height 18
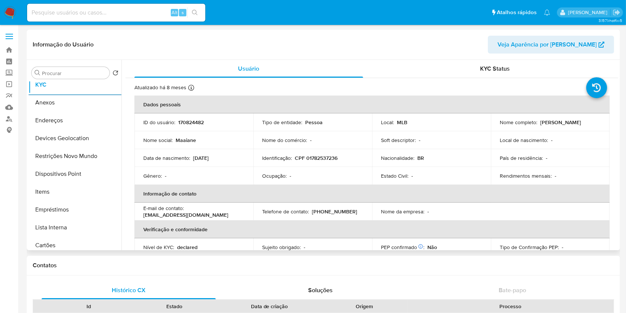
scroll to position [79, 0]
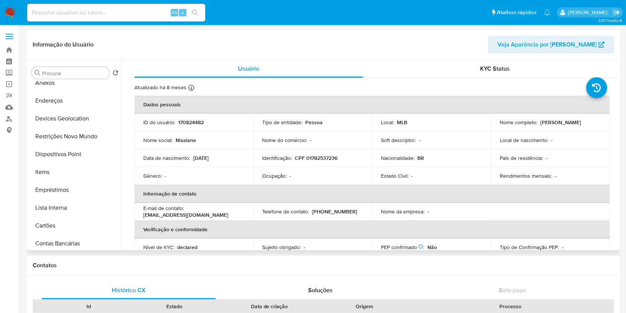
click at [466, 209] on div "Nome da empresa : -" at bounding box center [431, 211] width 101 height 7
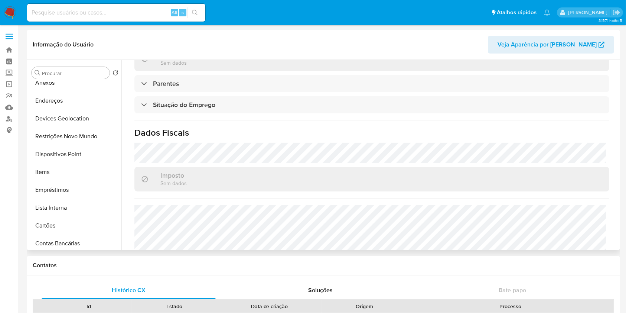
scroll to position [317, 0]
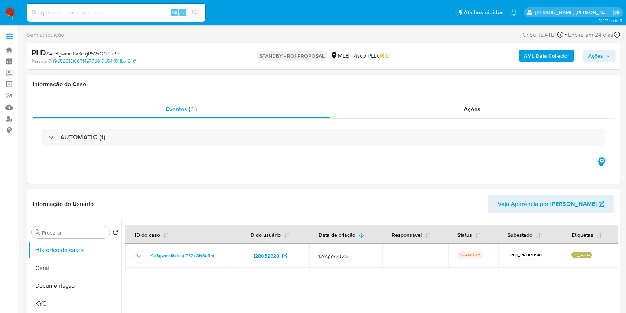
select select "10"
